Goal: Information Seeking & Learning: Learn about a topic

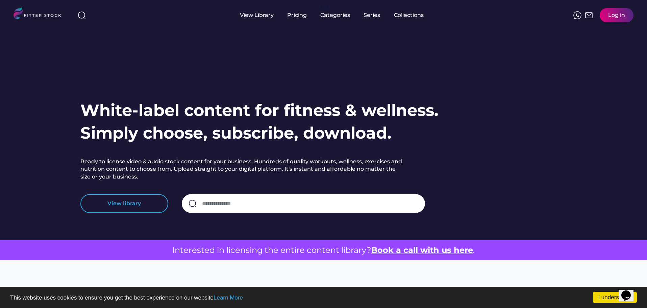
click at [131, 203] on button "View library" at bounding box center [124, 203] width 88 height 19
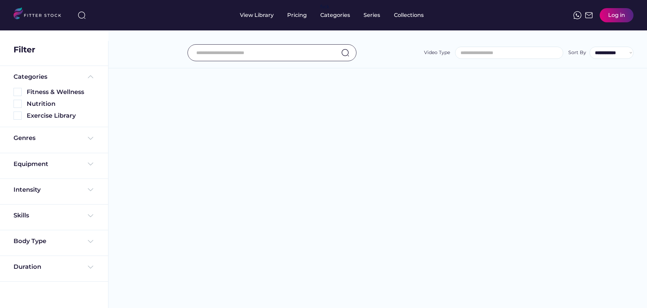
select select
select select "**********"
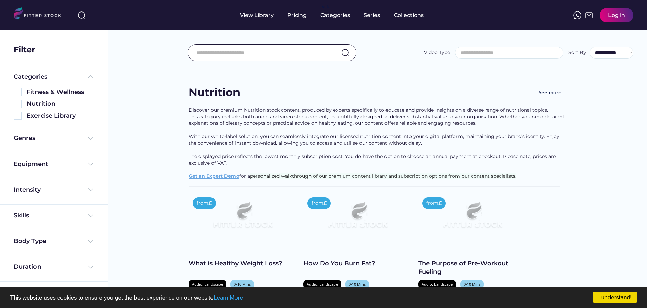
select select "**********"
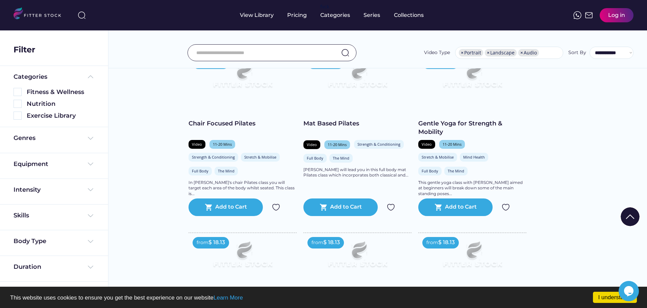
scroll to position [135, 0]
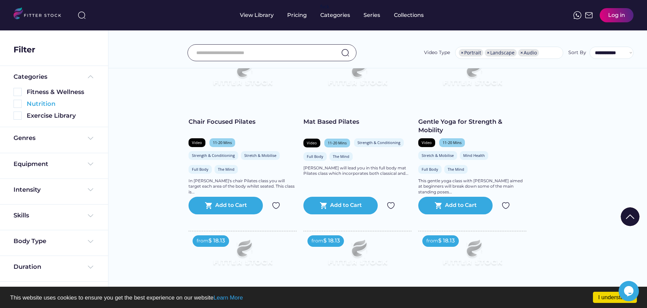
click at [42, 104] on div "Nutrition" at bounding box center [61, 104] width 68 height 8
click at [17, 104] on img at bounding box center [18, 104] width 8 height 8
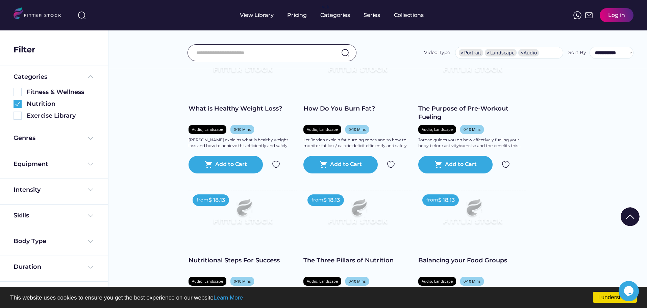
scroll to position [34, 0]
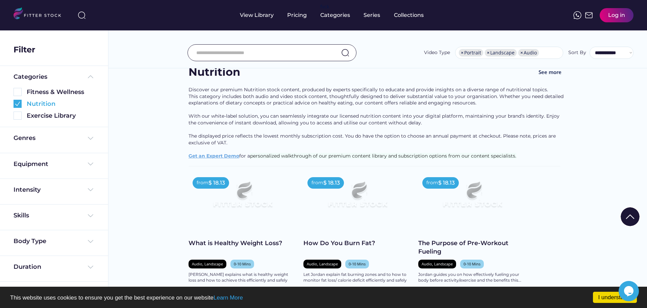
click at [16, 104] on img at bounding box center [18, 104] width 8 height 8
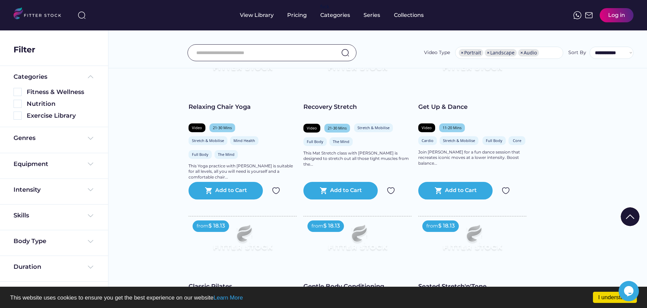
scroll to position [744, 0]
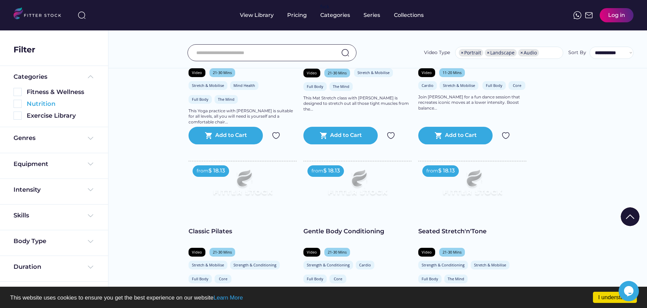
click at [20, 103] on img at bounding box center [18, 104] width 8 height 8
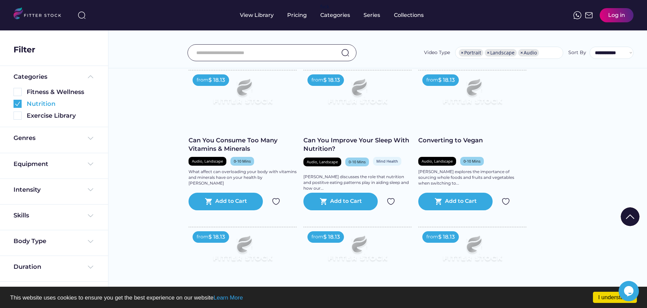
scroll to position [541, 0]
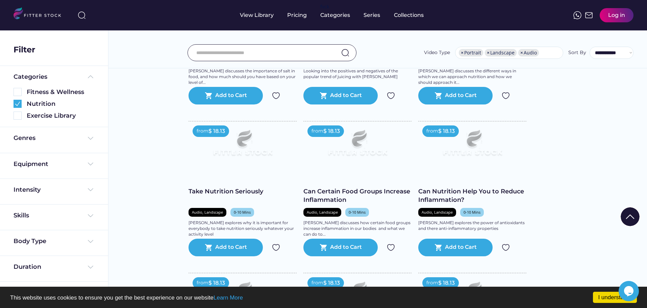
click at [17, 102] on img at bounding box center [18, 104] width 8 height 8
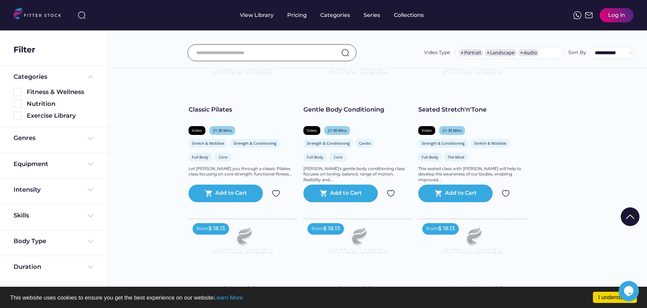
scroll to position [909, 0]
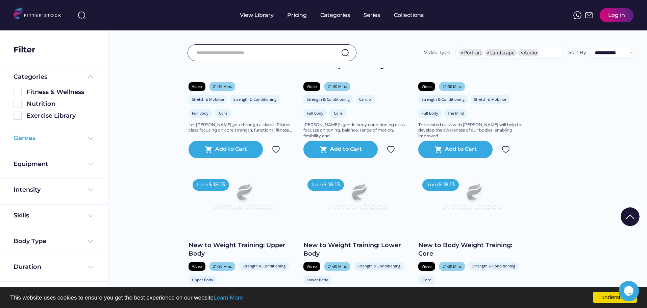
click at [21, 142] on div "Genres" at bounding box center [25, 138] width 22 height 8
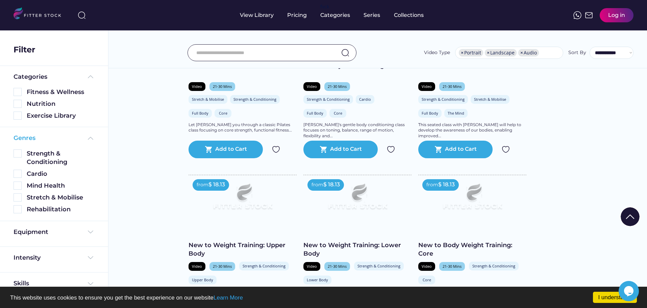
click at [53, 136] on div "Genres" at bounding box center [54, 138] width 81 height 8
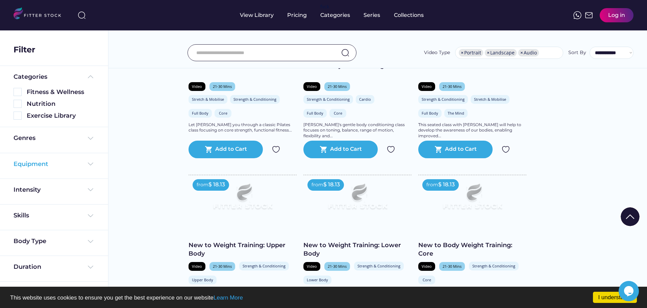
click at [67, 167] on div "Equipment" at bounding box center [54, 164] width 81 height 8
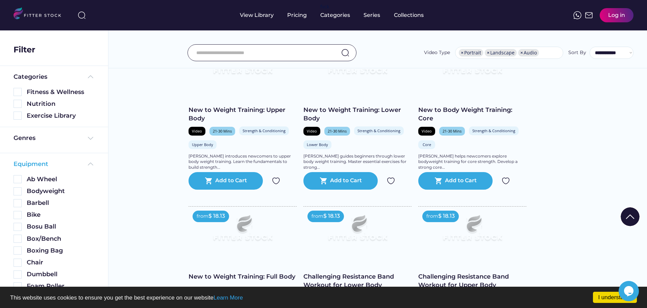
click at [62, 162] on div "Equipment" at bounding box center [54, 164] width 81 height 8
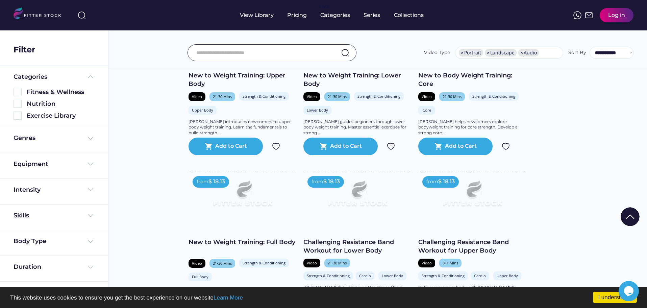
scroll to position [1112, 0]
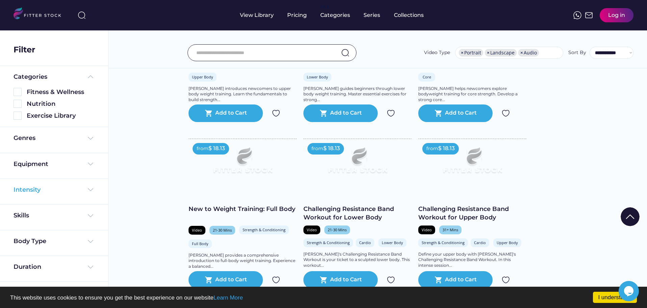
click at [48, 190] on div "Intensity" at bounding box center [54, 190] width 81 height 8
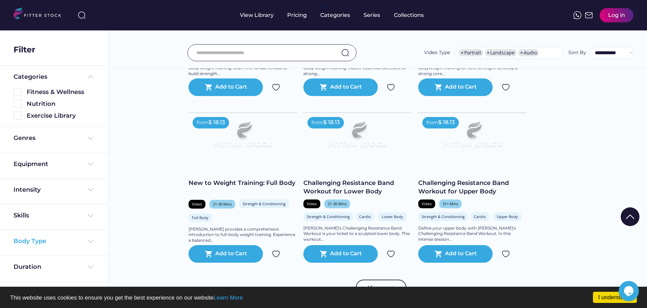
scroll to position [1146, 0]
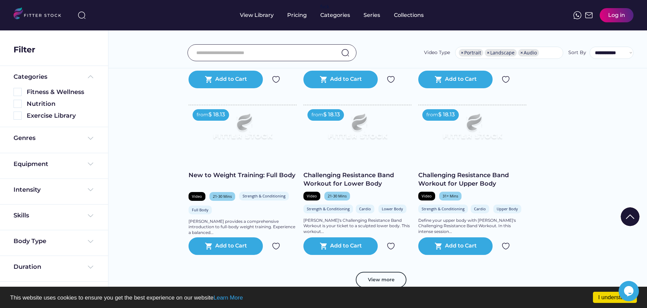
click at [40, 220] on div "Skills" at bounding box center [54, 217] width 81 height 12
click at [39, 213] on div "Skills" at bounding box center [54, 215] width 81 height 8
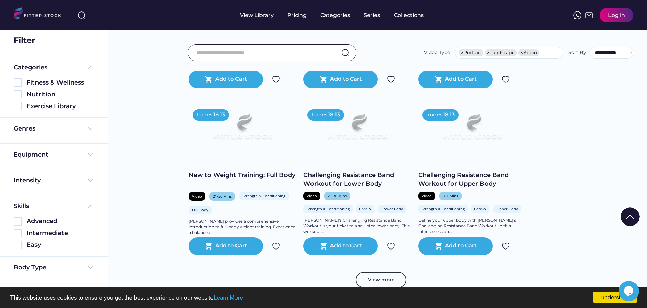
click at [40, 199] on div "Skills Advanced Intermediate Easy" at bounding box center [54, 226] width 108 height 62
click at [34, 211] on div "Skills Advanced Intermediate Easy" at bounding box center [54, 226] width 81 height 48
click at [89, 209] on img at bounding box center [91, 206] width 8 height 8
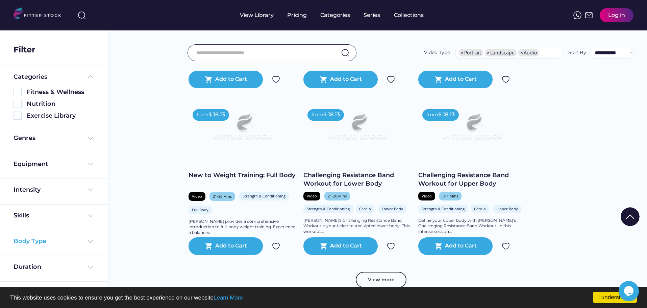
click at [87, 244] on img at bounding box center [91, 241] width 8 height 8
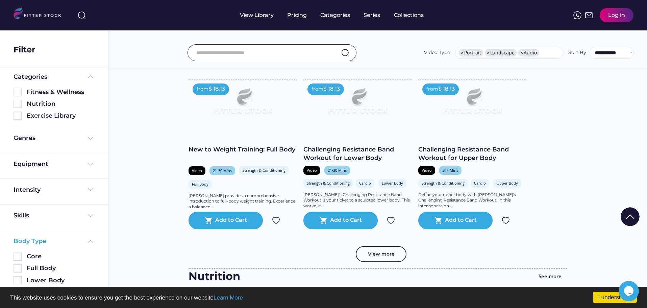
scroll to position [1180, 0]
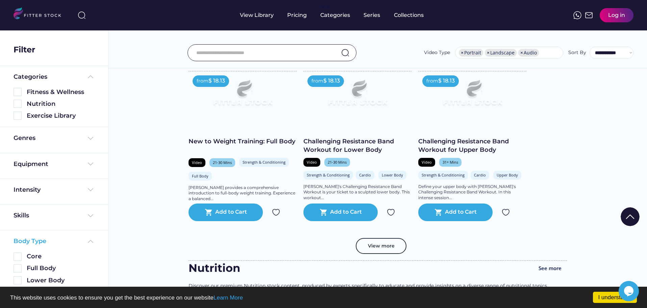
click at [91, 241] on img at bounding box center [91, 241] width 8 height 8
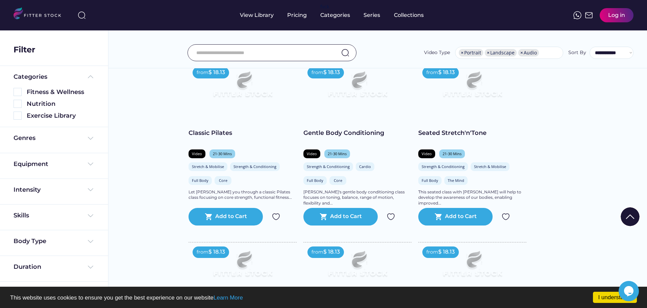
scroll to position [842, 0]
click at [18, 104] on img at bounding box center [18, 104] width 8 height 8
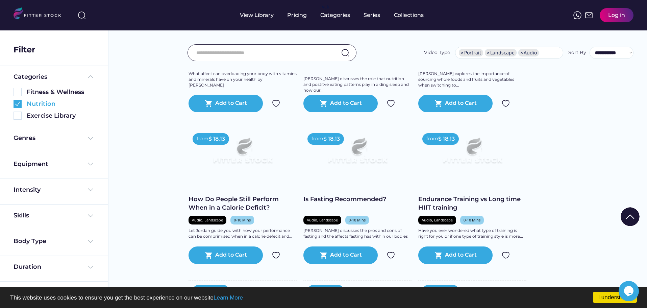
scroll to position [639, 0]
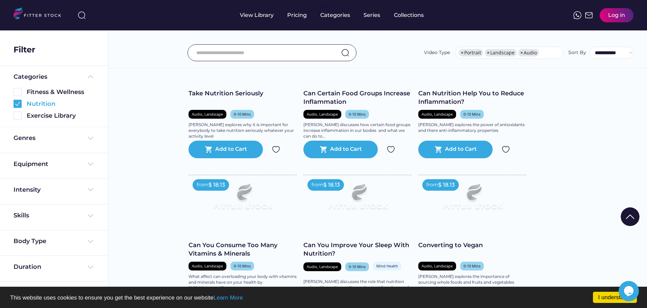
click at [17, 104] on img at bounding box center [18, 104] width 8 height 8
click at [19, 118] on img at bounding box center [18, 116] width 8 height 8
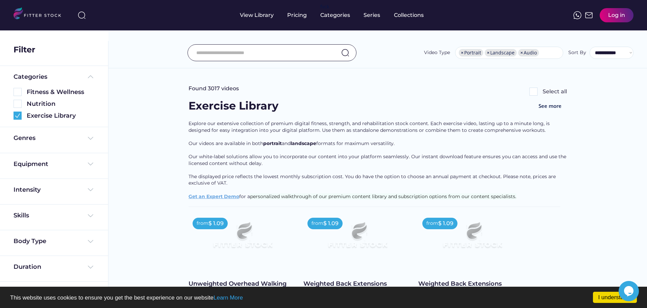
scroll to position [237, 0]
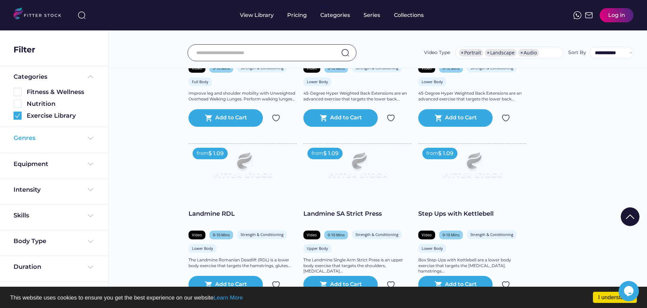
click at [83, 141] on div "Genres" at bounding box center [54, 138] width 81 height 8
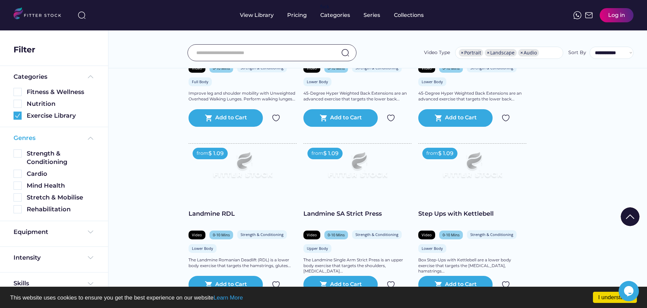
click at [83, 141] on div "Genres" at bounding box center [54, 138] width 81 height 8
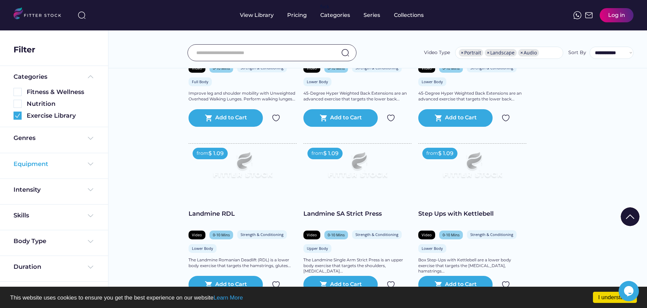
click at [80, 162] on div "Equipment" at bounding box center [54, 164] width 81 height 8
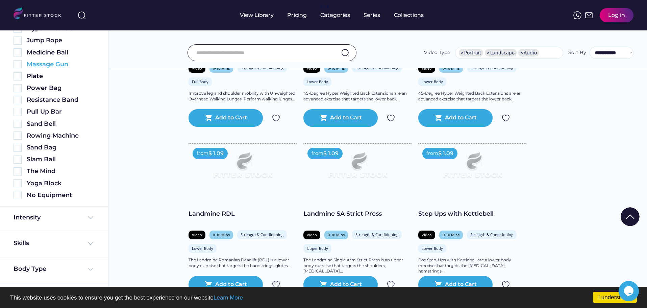
scroll to position [307, 0]
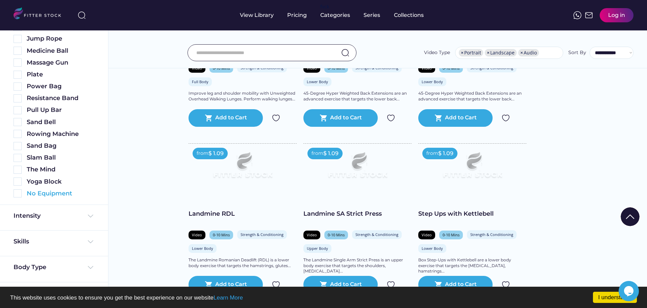
click at [20, 193] on img at bounding box center [18, 193] width 8 height 8
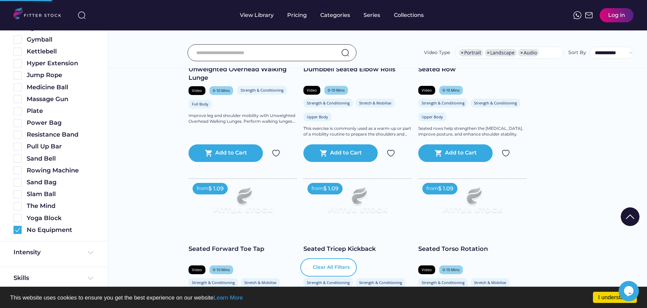
scroll to position [343, 0]
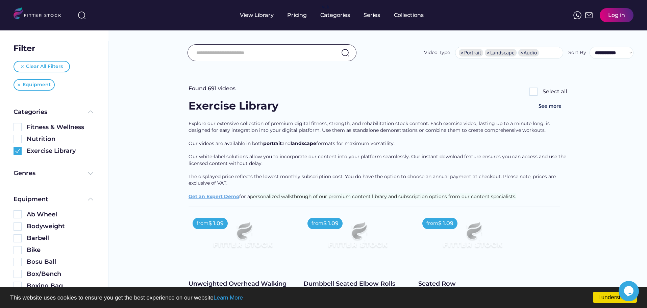
scroll to position [0, 0]
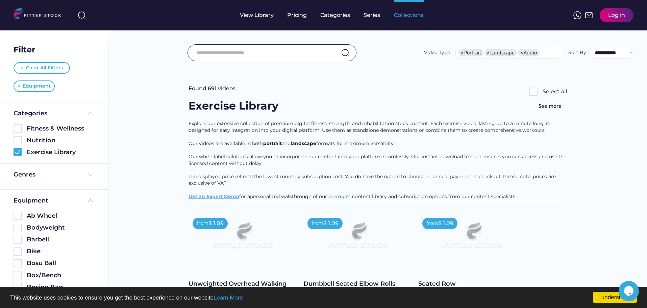
click at [402, 17] on div "Collections" at bounding box center [409, 14] width 30 height 7
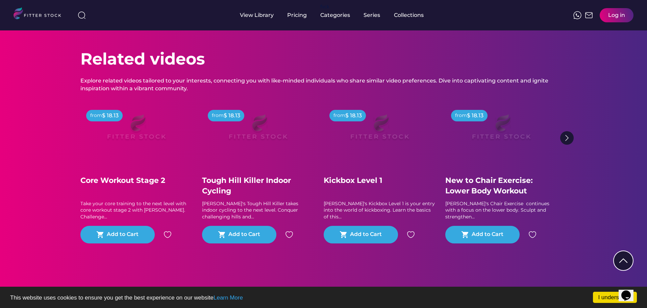
scroll to position [711, 0]
